Goal: Use online tool/utility: Utilize a website feature to perform a specific function

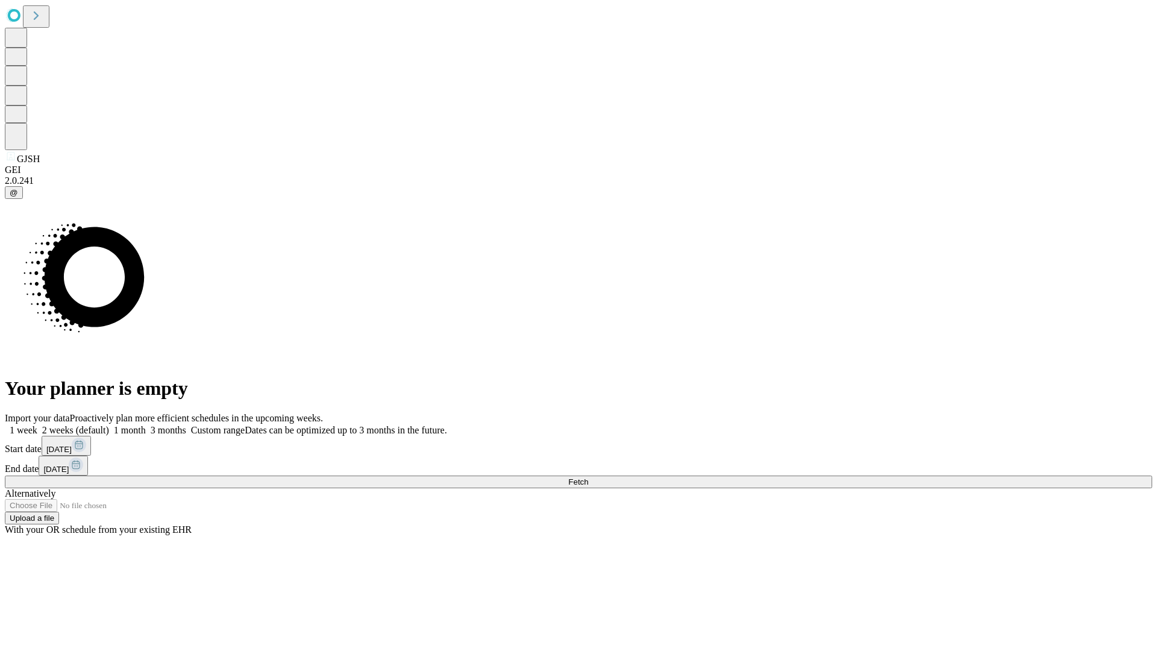
click at [588, 477] on span "Fetch" at bounding box center [578, 481] width 20 height 9
